Goal: Information Seeking & Learning: Learn about a topic

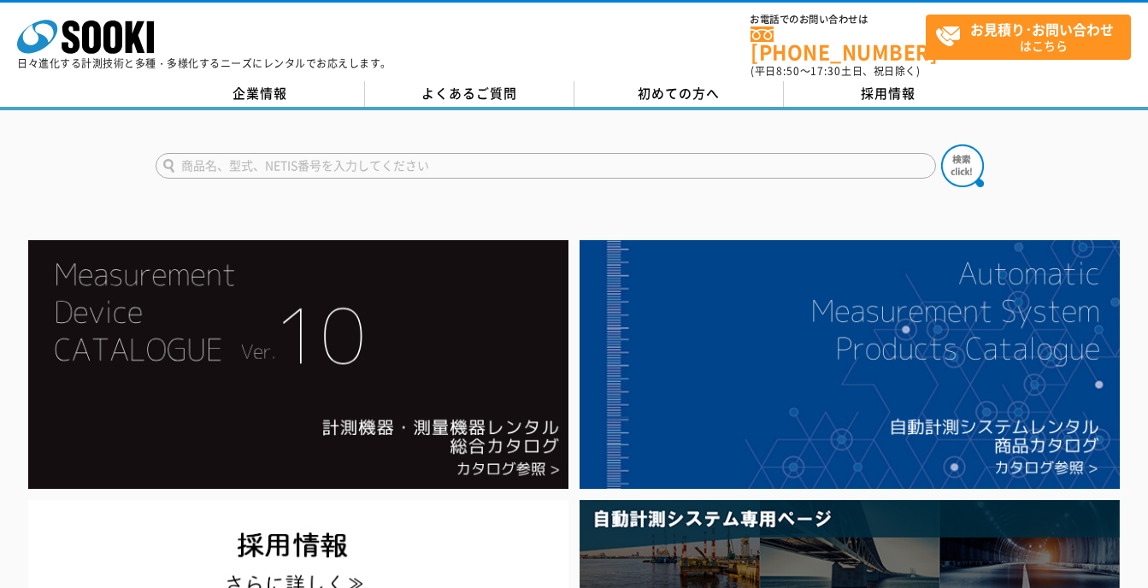
click at [445, 156] on input "text" at bounding box center [546, 166] width 781 height 26
click at [445, 153] on input "text" at bounding box center [546, 166] width 781 height 26
type input "ｱﾝｶｰﾃｽﾀ"
click at [941, 144] on button at bounding box center [962, 165] width 43 height 43
click at [349, 156] on input "text" at bounding box center [546, 166] width 781 height 26
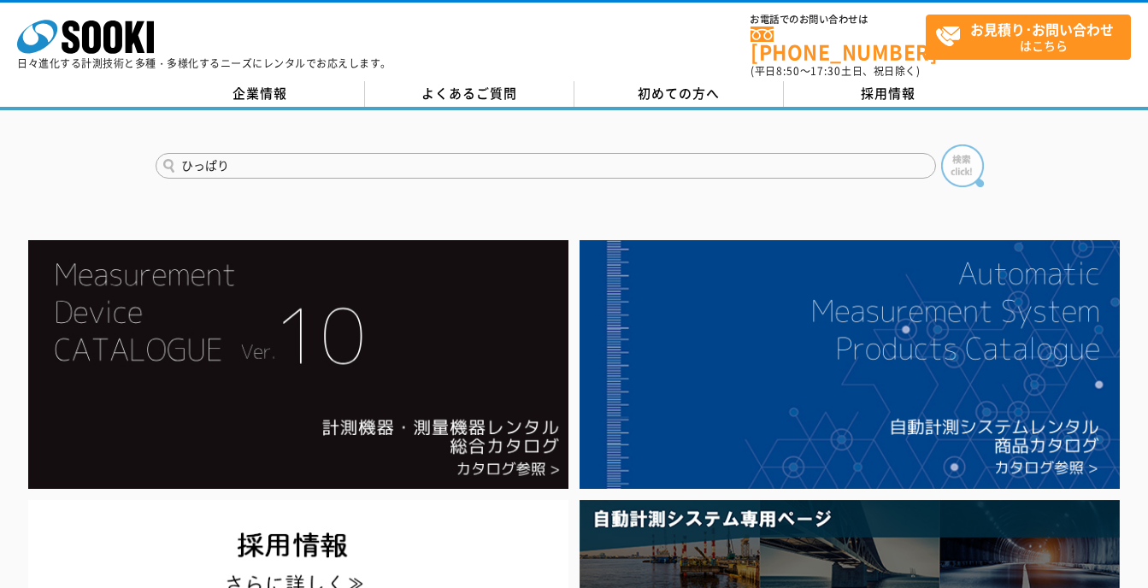
type input "ひっぱり"
click at [976, 163] on img at bounding box center [962, 165] width 43 height 43
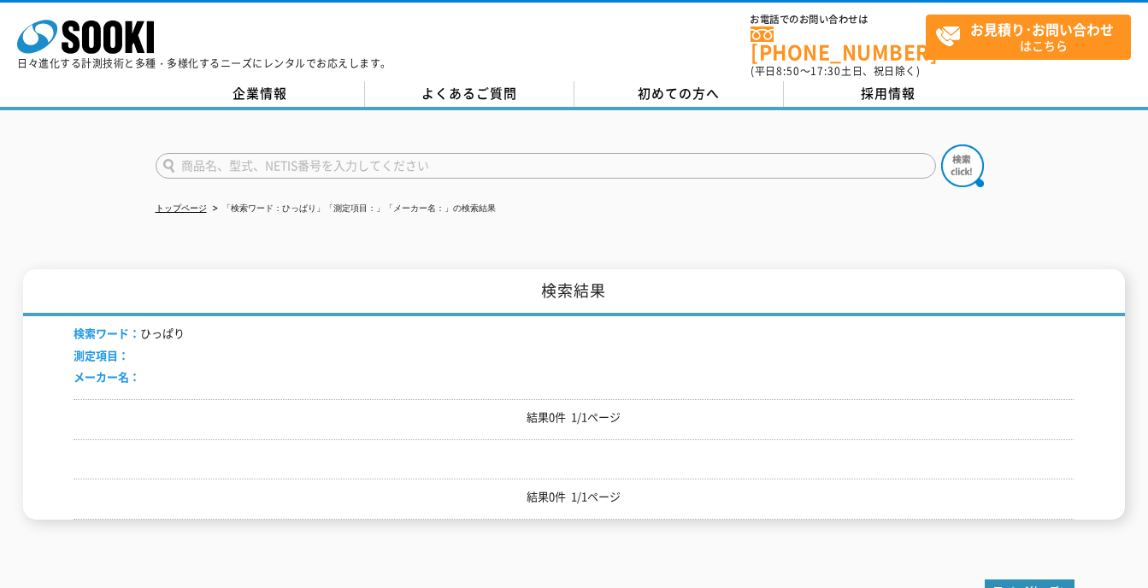
click at [330, 162] on input "text" at bounding box center [546, 166] width 781 height 26
click at [326, 153] on input "text" at bounding box center [546, 166] width 781 height 26
type input "引張"
click at [941, 144] on button at bounding box center [962, 165] width 43 height 43
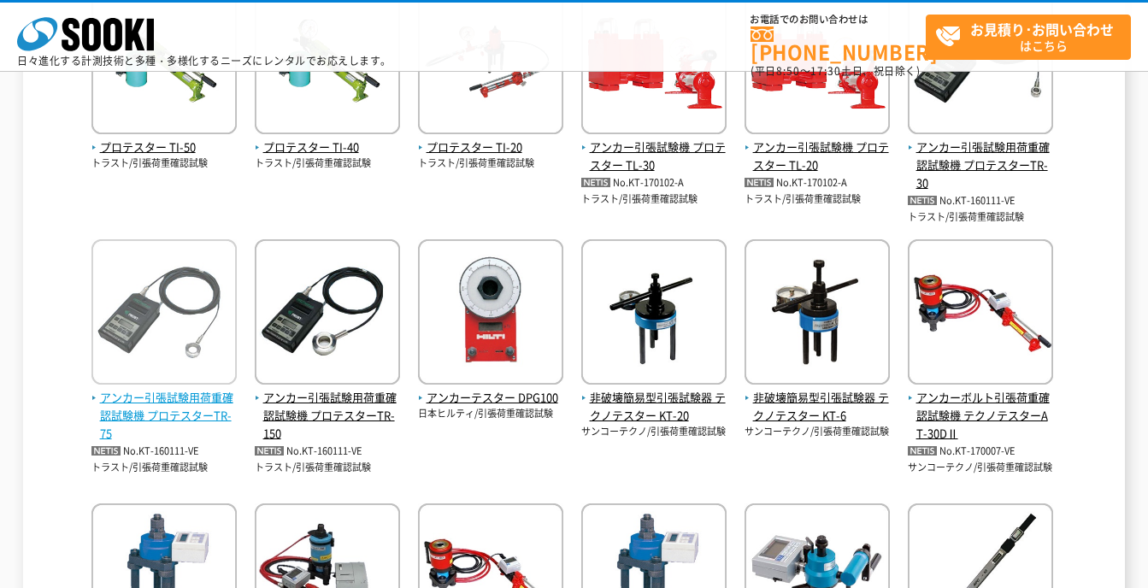
scroll to position [257, 0]
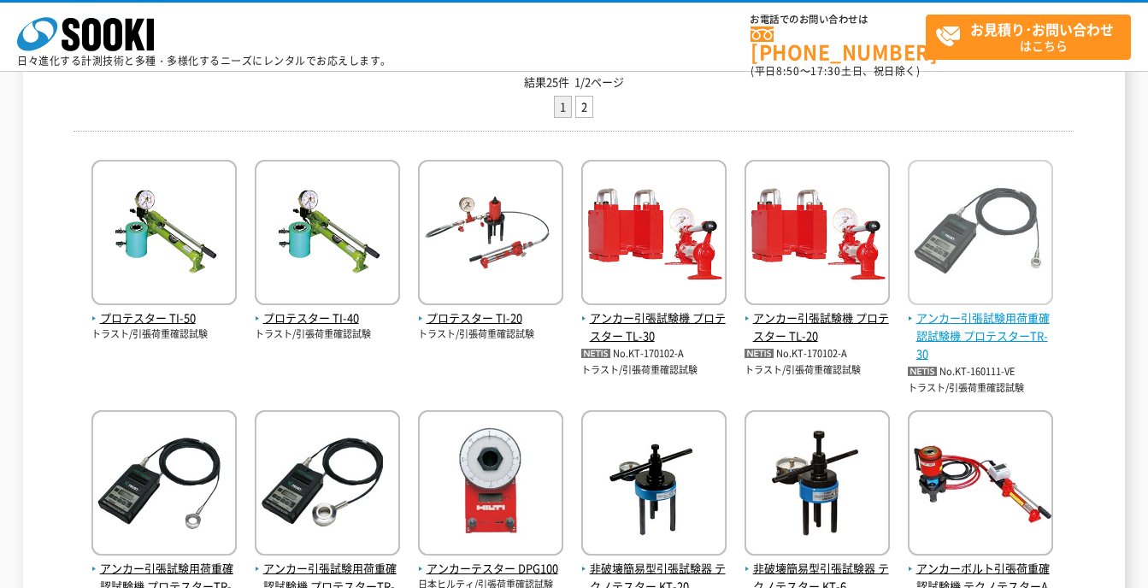
click at [958, 318] on span "アンカー引張試験用荷重確認試験機 プロテスターTR-30" at bounding box center [980, 336] width 145 height 53
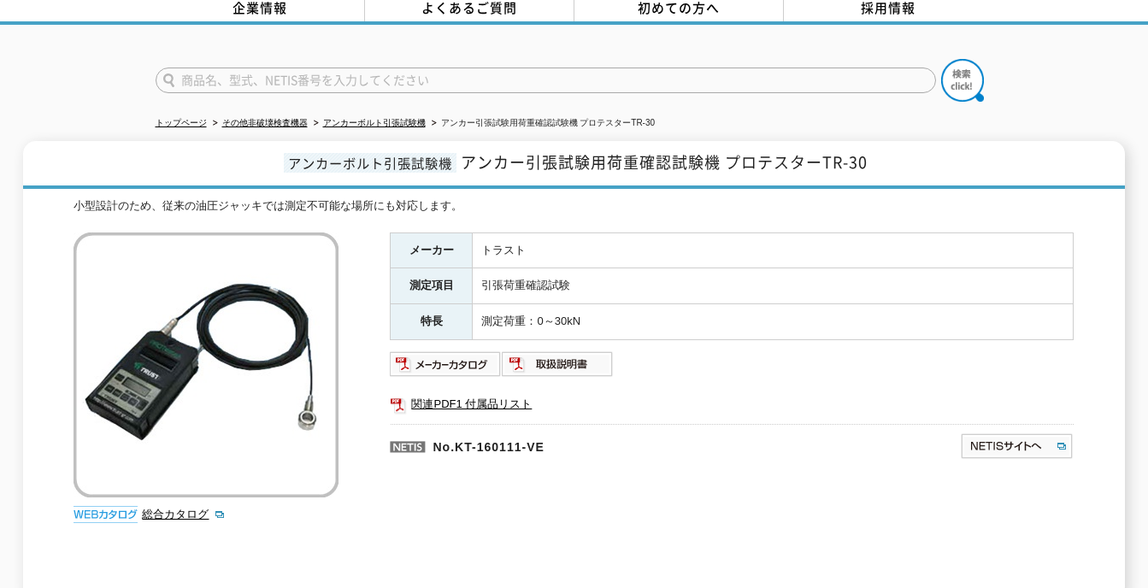
scroll to position [171, 0]
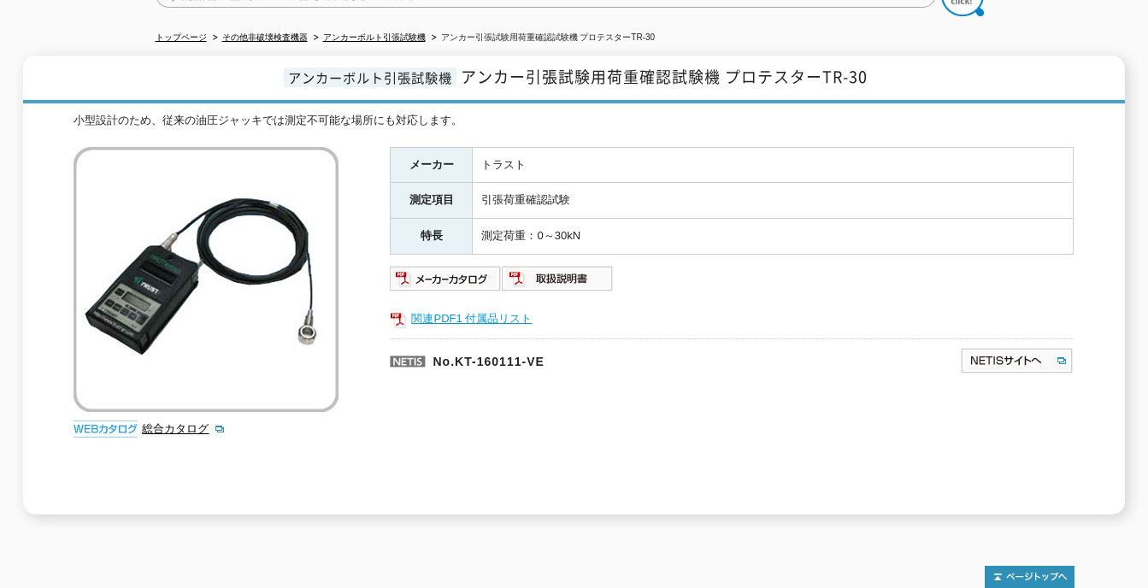
click at [462, 308] on link "関連PDF1 付属品リスト" at bounding box center [732, 319] width 684 height 22
click at [445, 274] on img at bounding box center [446, 278] width 112 height 27
click at [939, 406] on div "メーカー トラスト 測定項目 引張荷重確認試験 特長 測定荷重：0～30kN 関連PDF1 付属品リスト No.KT-160111-VE" at bounding box center [732, 331] width 684 height 368
